Goal: Transaction & Acquisition: Purchase product/service

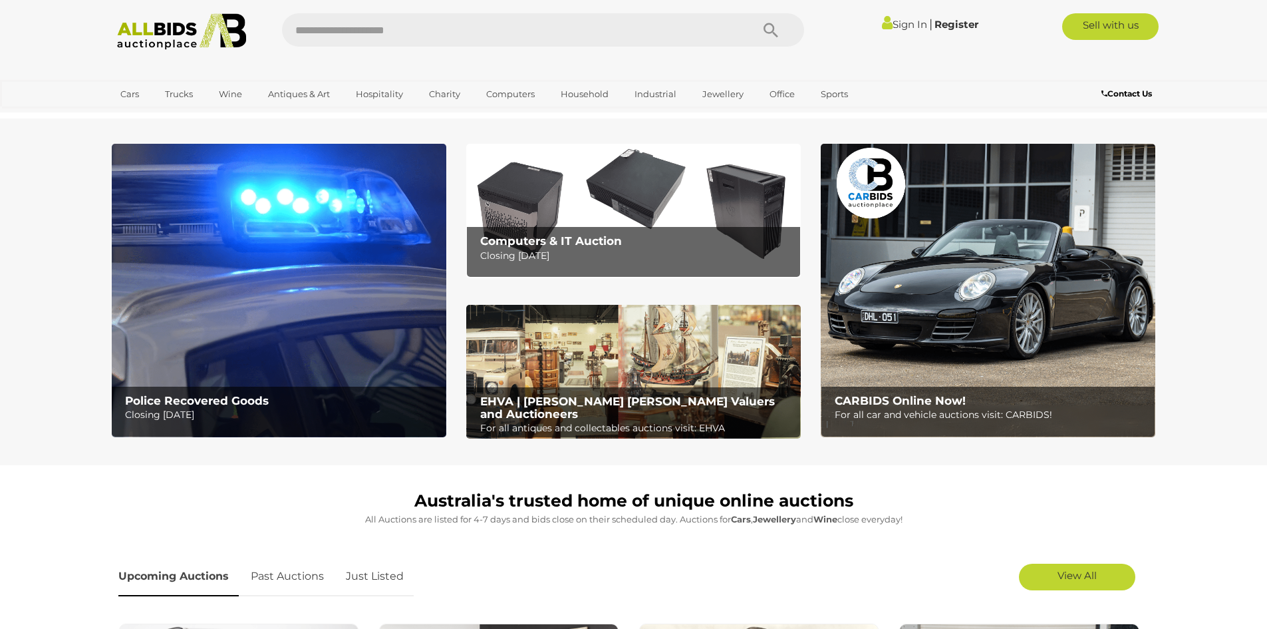
click at [460, 36] on input "text" at bounding box center [510, 29] width 456 height 33
type input "**********"
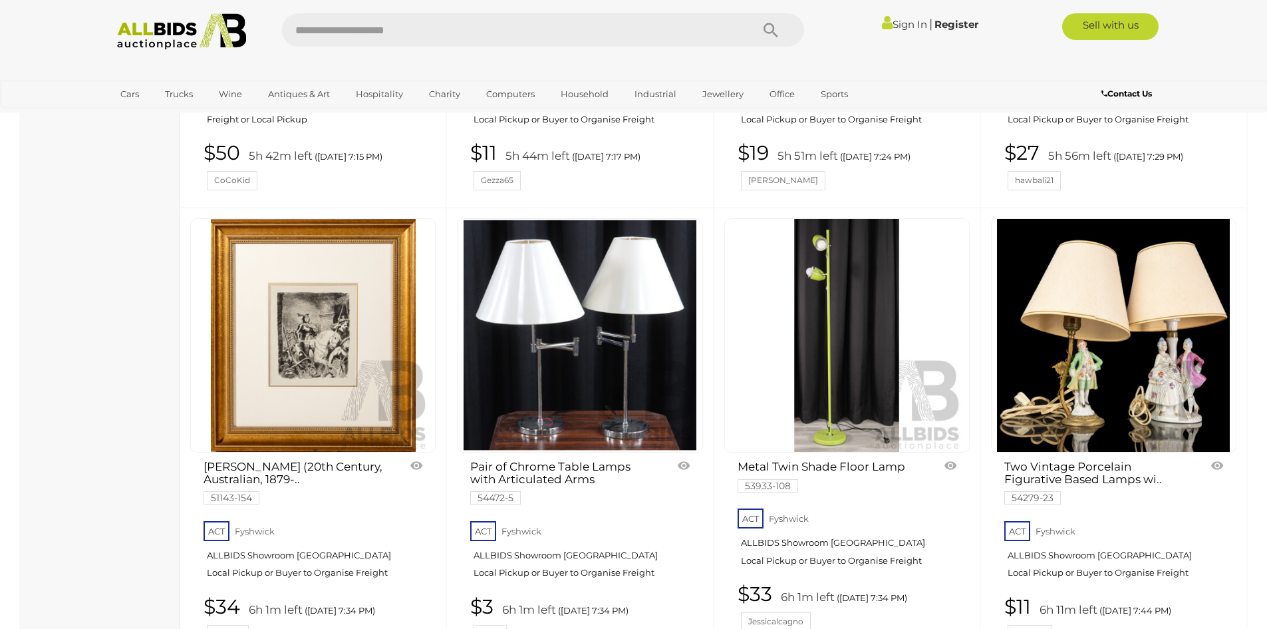
scroll to position [1330, 0]
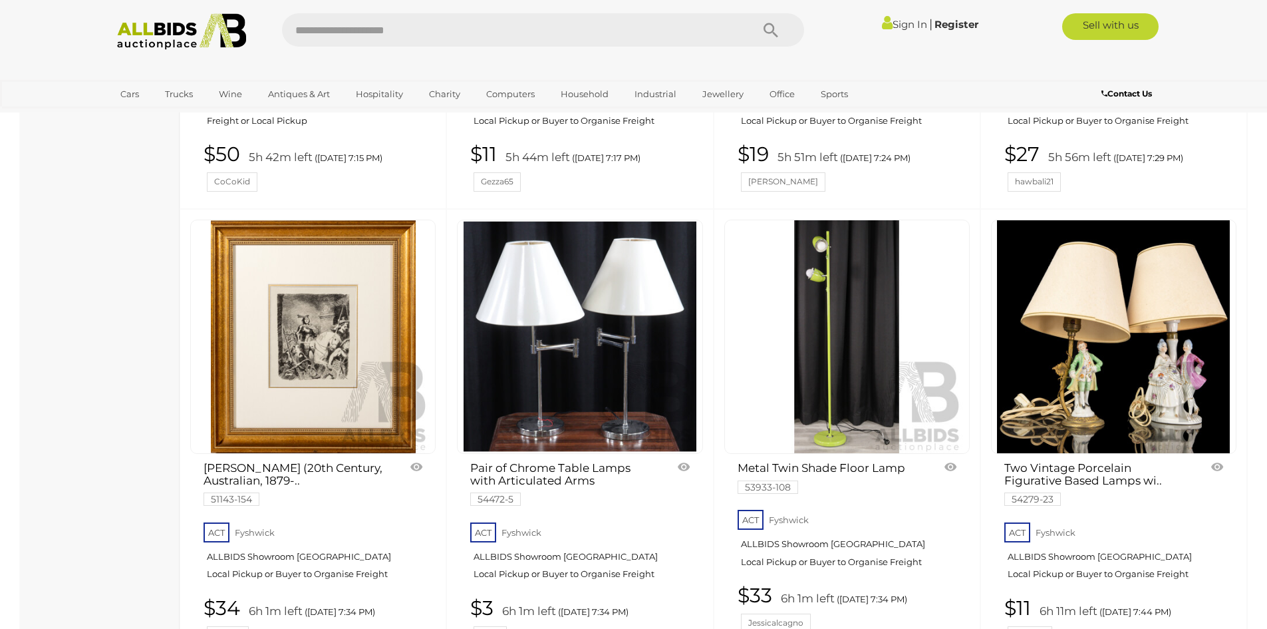
click at [863, 372] on img at bounding box center [846, 336] width 233 height 233
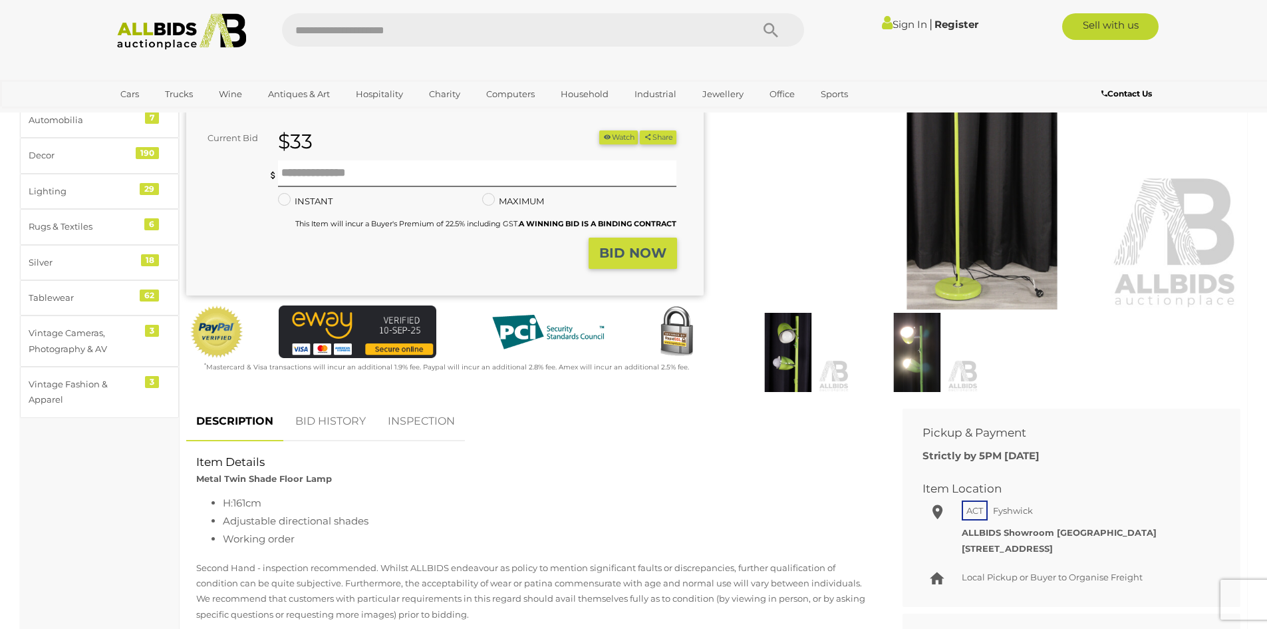
scroll to position [200, 0]
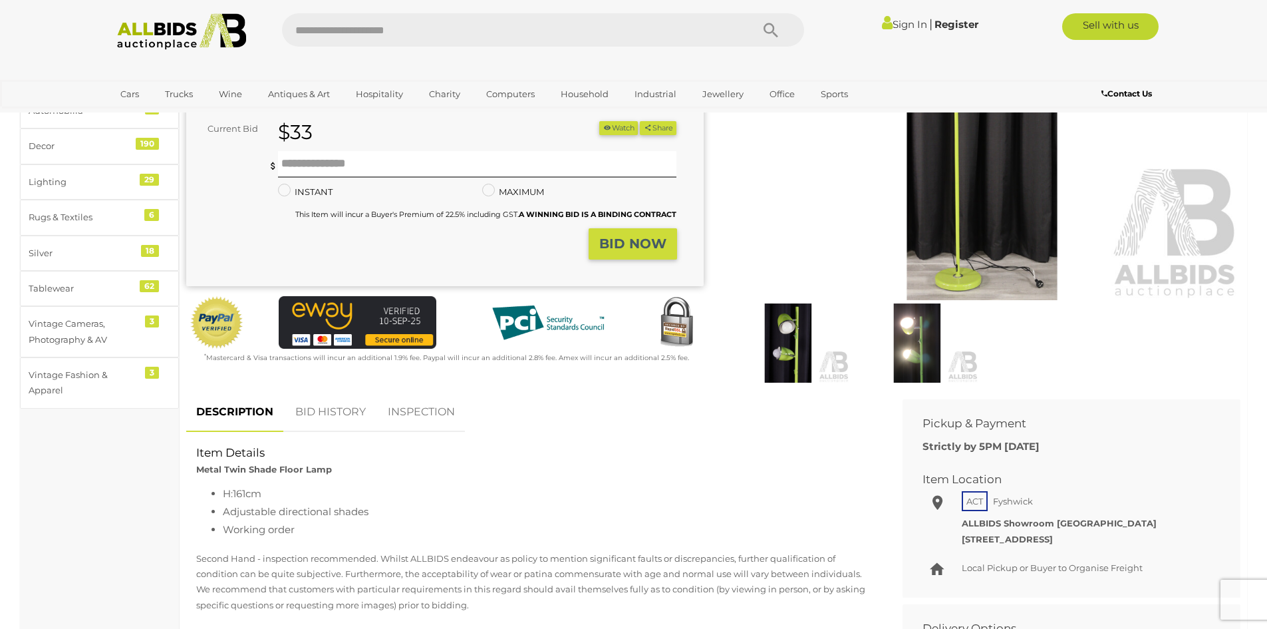
click at [329, 415] on link "BID HISTORY" at bounding box center [330, 411] width 90 height 39
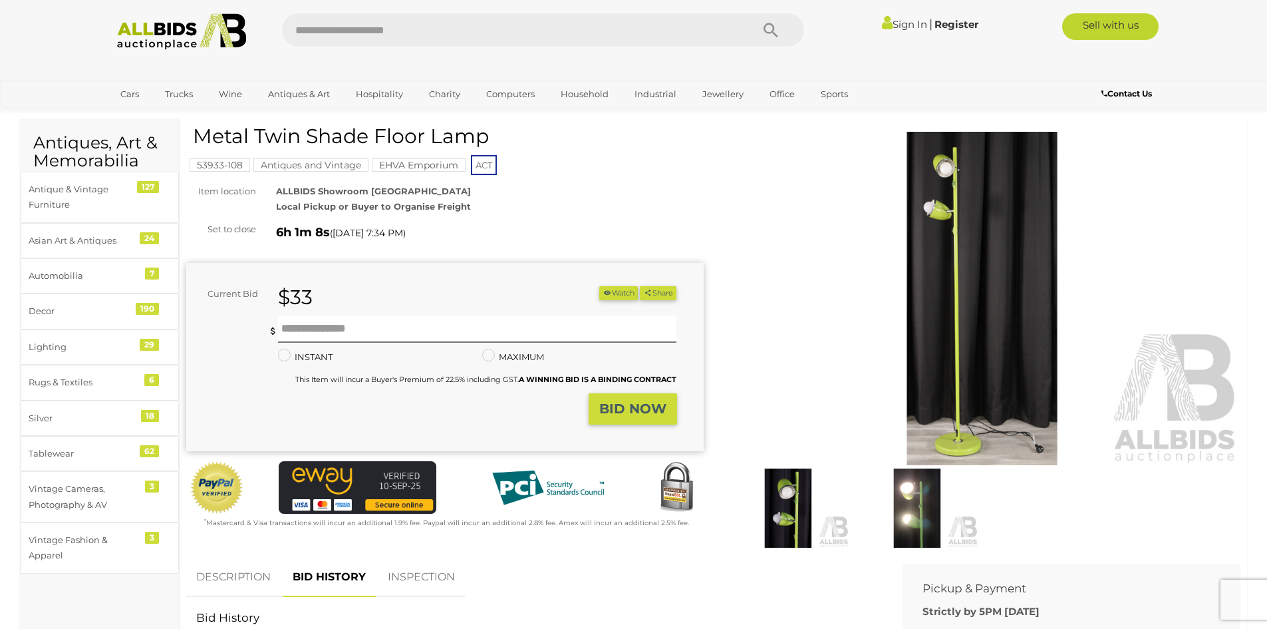
scroll to position [0, 0]
